Goal: Navigation & Orientation: Understand site structure

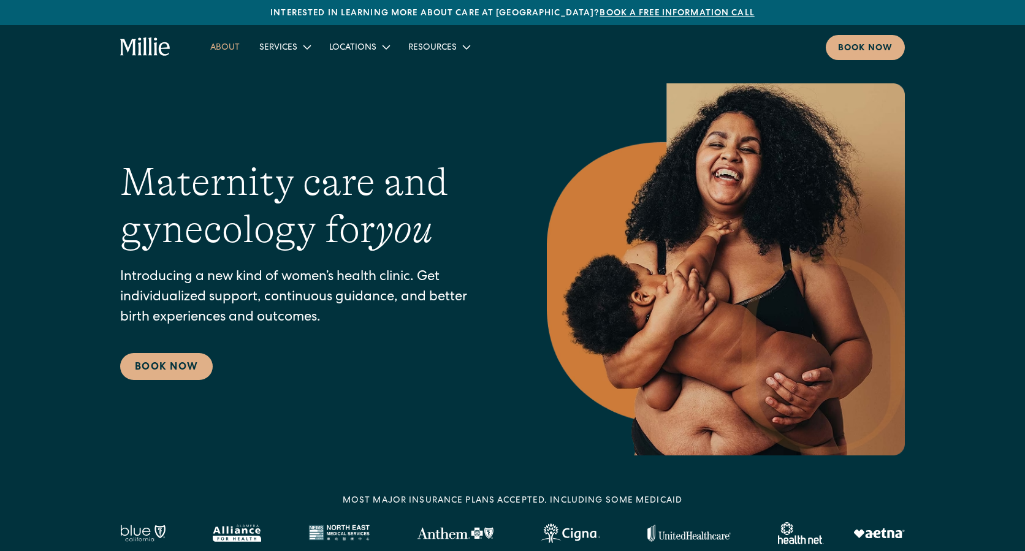
click at [228, 44] on link "About" at bounding box center [224, 47] width 49 height 20
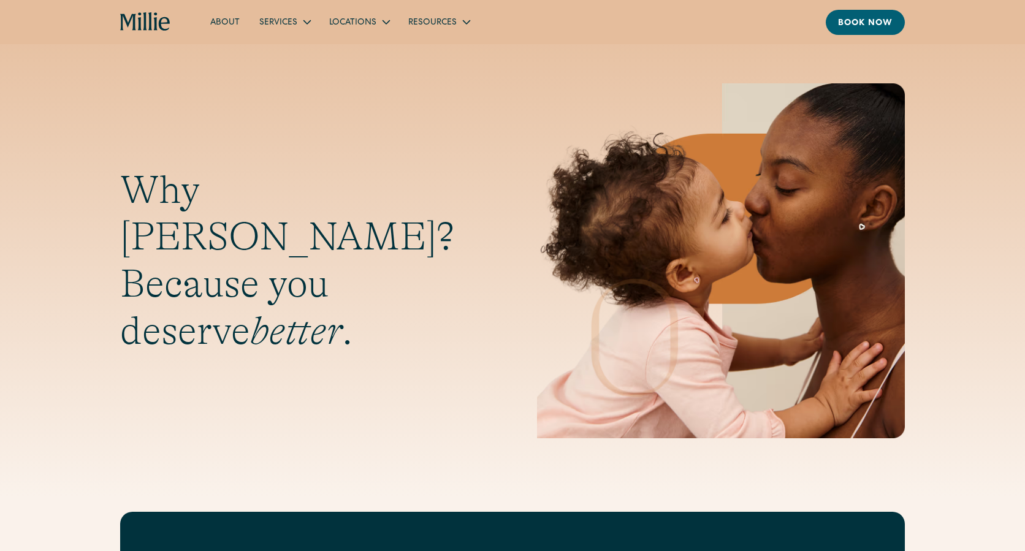
click at [148, 20] on icon "home" at bounding box center [145, 22] width 51 height 20
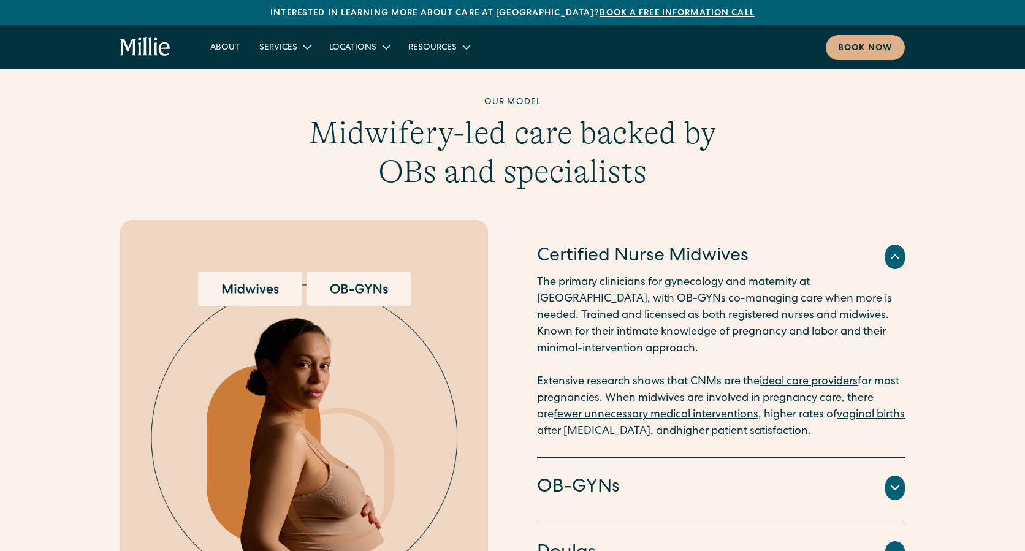
scroll to position [1295, 0]
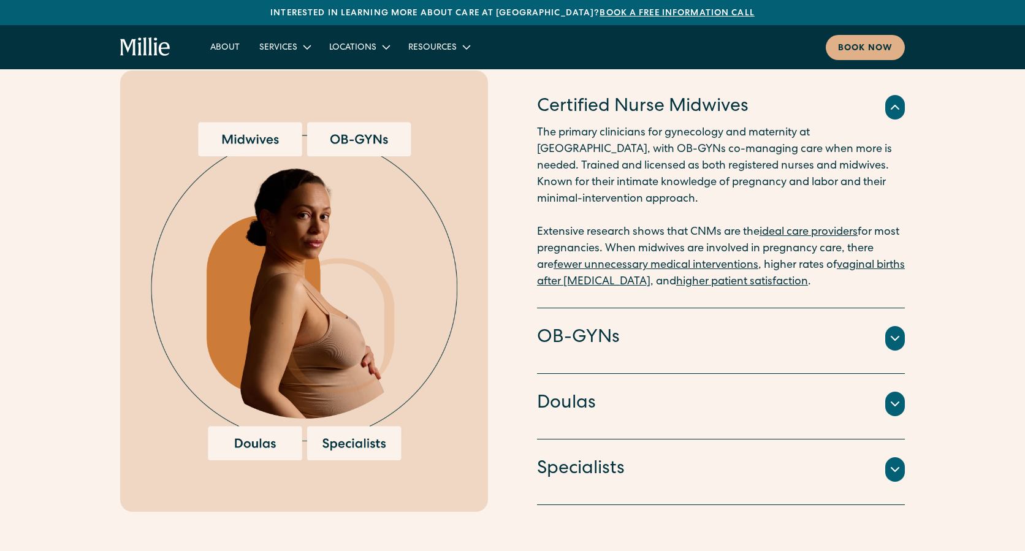
click at [51, 208] on div "Our model Midwifery-led care backed by OBs and specialists Certified Nurse Midw…" at bounding box center [512, 229] width 1025 height 565
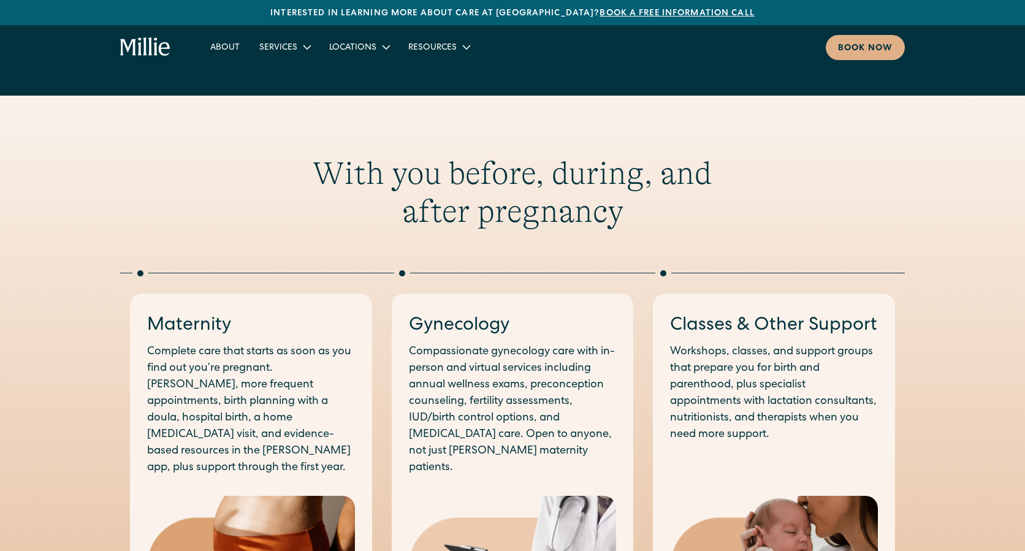
scroll to position [0, 0]
